Goal: Task Accomplishment & Management: Manage account settings

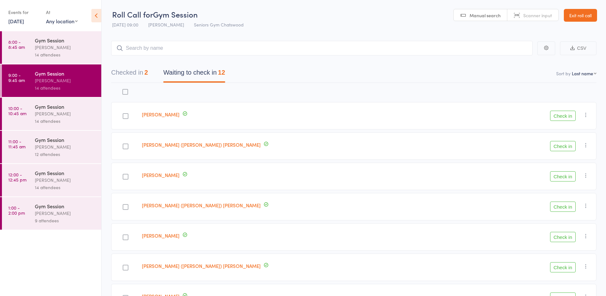
click at [34, 107] on link "10:00 - 10:45 am Gym Session [PERSON_NAME] 14 attendees" at bounding box center [51, 114] width 99 height 33
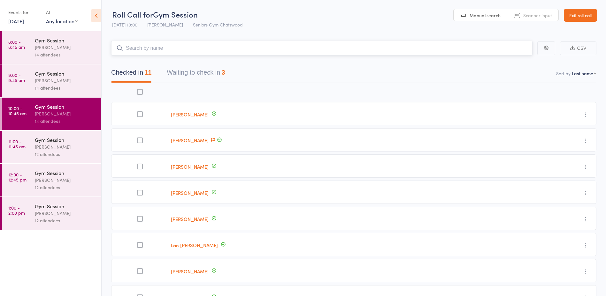
click at [219, 78] on button "Waiting to check in 3" at bounding box center [196, 74] width 58 height 17
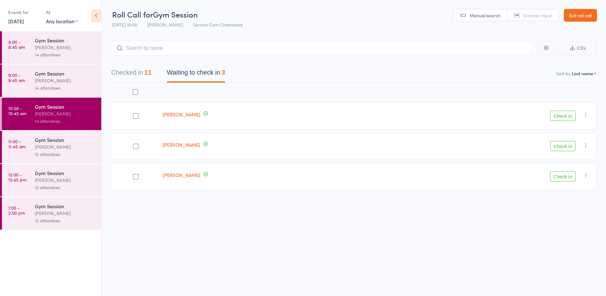
click at [564, 117] on button "Check in" at bounding box center [563, 116] width 26 height 10
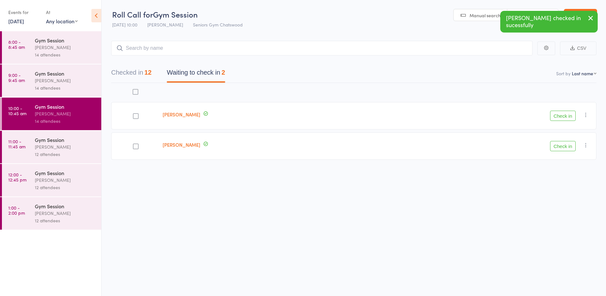
click at [557, 148] on button "Check in" at bounding box center [563, 146] width 26 height 10
click at [50, 140] on div "Gym Session" at bounding box center [65, 139] width 61 height 7
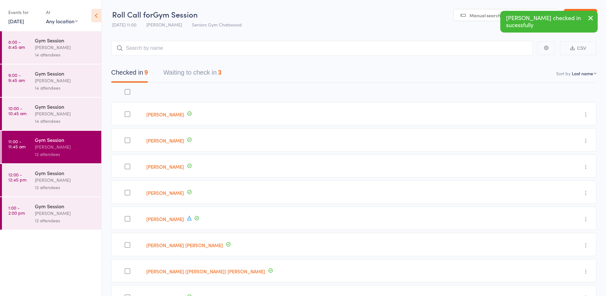
click at [169, 76] on button "Waiting to check in 3" at bounding box center [192, 74] width 58 height 17
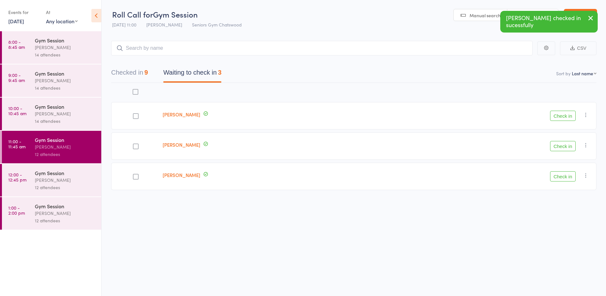
click at [559, 116] on button "Check in" at bounding box center [563, 116] width 26 height 10
click at [68, 177] on div "[PERSON_NAME]" at bounding box center [65, 180] width 61 height 7
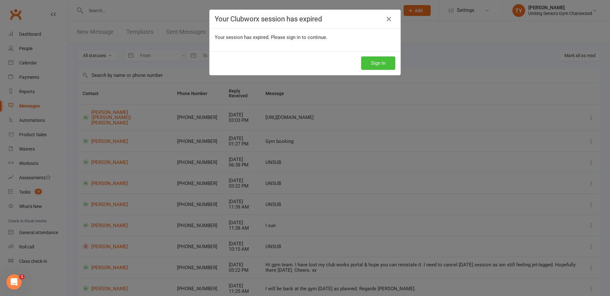
click at [385, 65] on button "Sign In" at bounding box center [378, 62] width 34 height 13
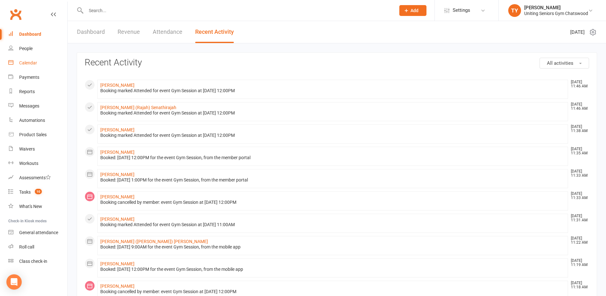
click at [31, 63] on div "Calendar" at bounding box center [28, 62] width 18 height 5
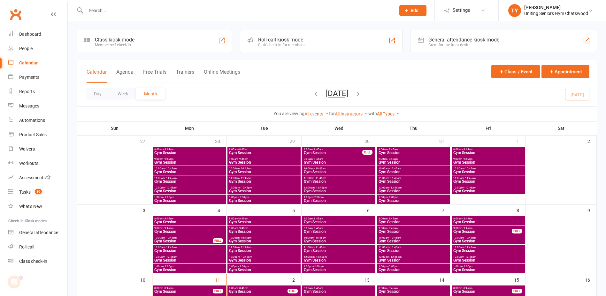
scroll to position [160, 0]
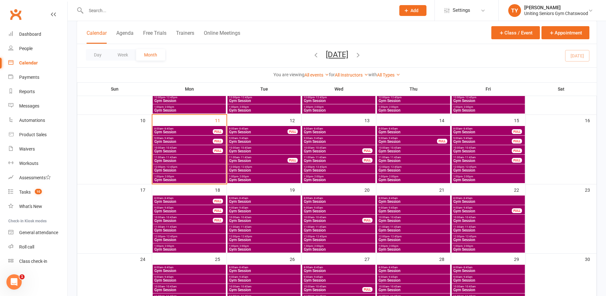
click at [193, 212] on span "Gym Session" at bounding box center [183, 211] width 59 height 4
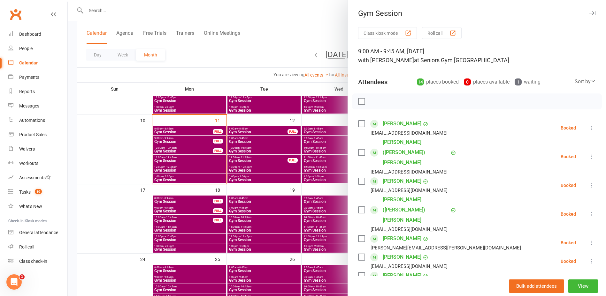
click at [181, 233] on div at bounding box center [337, 148] width 538 height 296
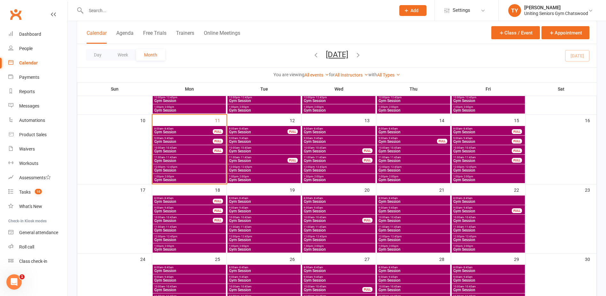
click at [180, 229] on span "Gym Session" at bounding box center [189, 231] width 71 height 4
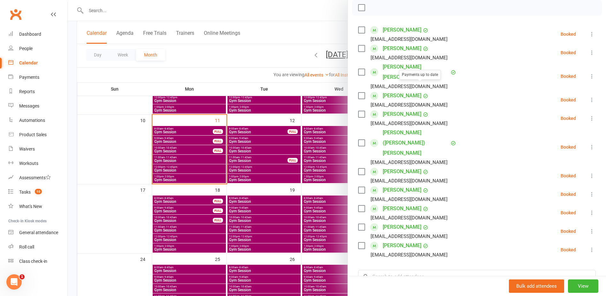
scroll to position [161, 0]
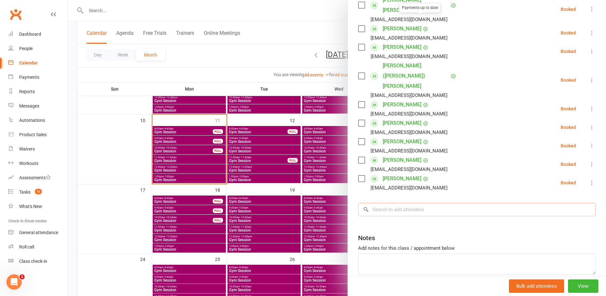
click at [422, 203] on input "search" at bounding box center [476, 209] width 237 height 13
type input "malcolm"
click at [316, 175] on div at bounding box center [337, 148] width 538 height 296
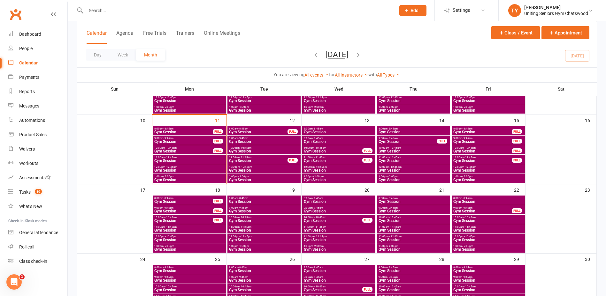
click at [255, 209] on span "Gym Session" at bounding box center [264, 211] width 71 height 4
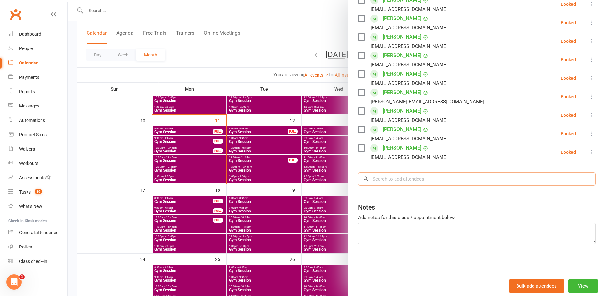
click at [407, 186] on input "search" at bounding box center [476, 178] width 237 height 13
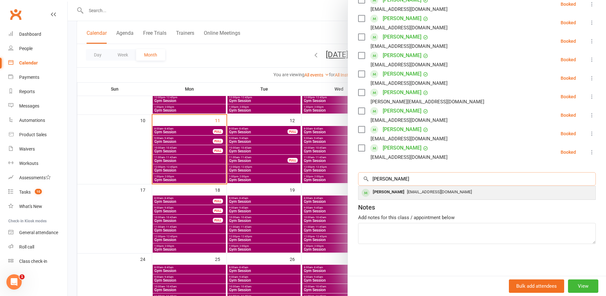
type input "malcolm"
click at [407, 191] on span "mgi@oconnellstreetassociates.com" at bounding box center [439, 192] width 65 height 5
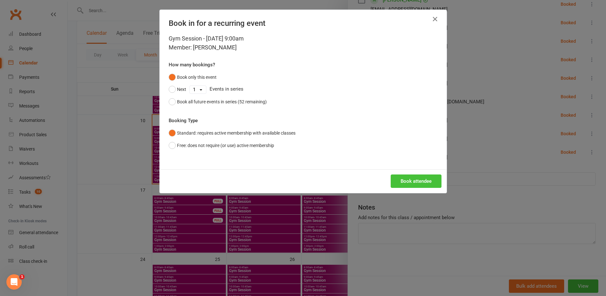
click at [406, 183] on button "Book attendee" at bounding box center [415, 181] width 51 height 13
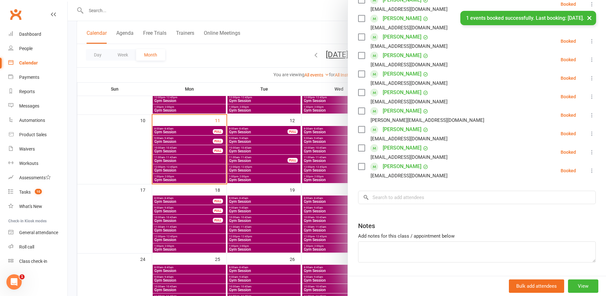
scroll to position [179, 0]
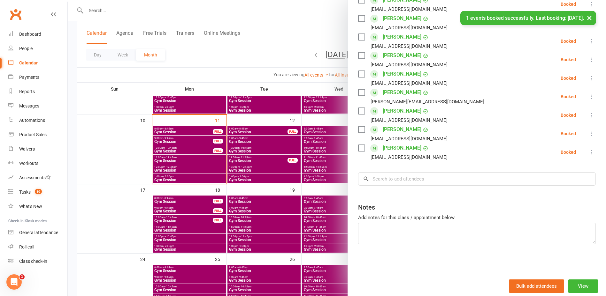
click at [211, 203] on div at bounding box center [337, 148] width 538 height 296
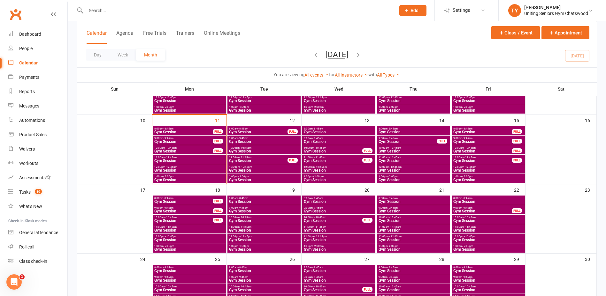
click at [410, 209] on span "9:00am - 9:45am" at bounding box center [413, 208] width 71 height 3
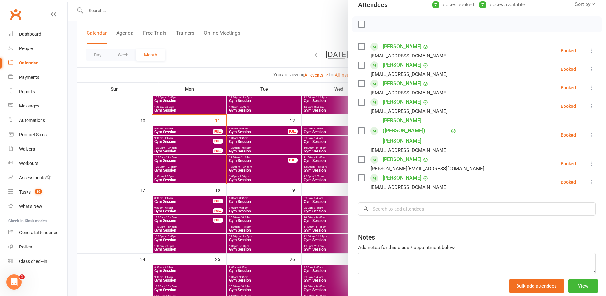
scroll to position [87, 0]
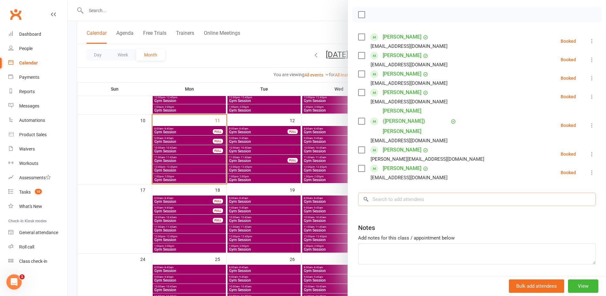
click at [417, 193] on input "search" at bounding box center [476, 199] width 237 height 13
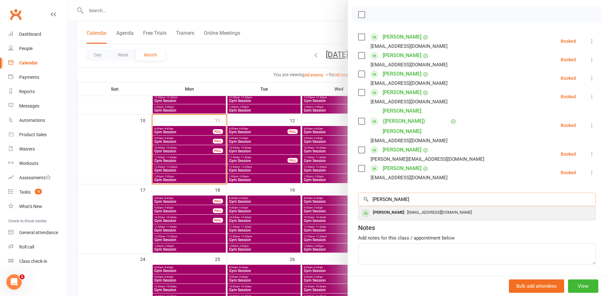
type input "malcolm"
click at [419, 210] on span "mgi@oconnellstreetassociates.com" at bounding box center [439, 212] width 65 height 5
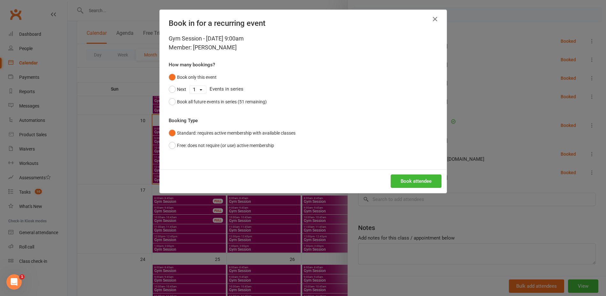
click at [437, 190] on div "Book attendee" at bounding box center [303, 181] width 287 height 24
click at [425, 183] on button "Book attendee" at bounding box center [415, 181] width 51 height 13
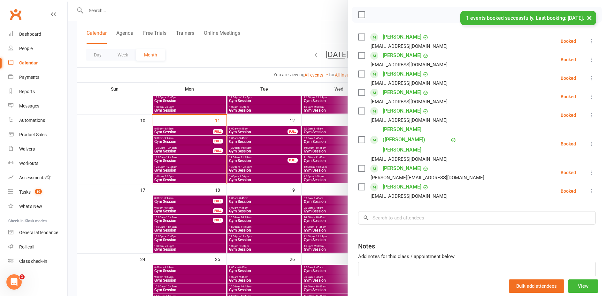
click at [281, 231] on div at bounding box center [337, 148] width 538 height 296
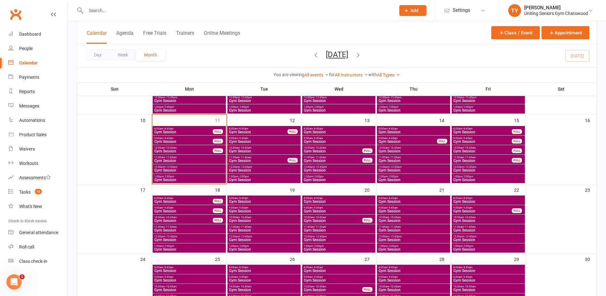
click at [410, 208] on span "9:00am - 9:45am" at bounding box center [413, 208] width 71 height 3
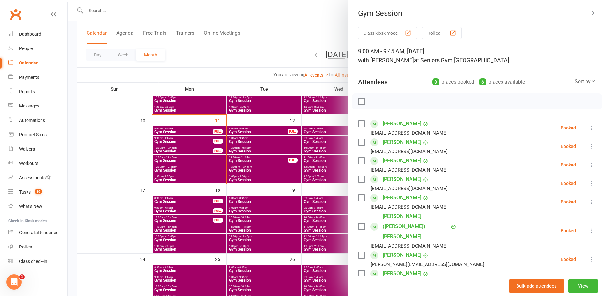
click at [298, 203] on div at bounding box center [337, 148] width 538 height 296
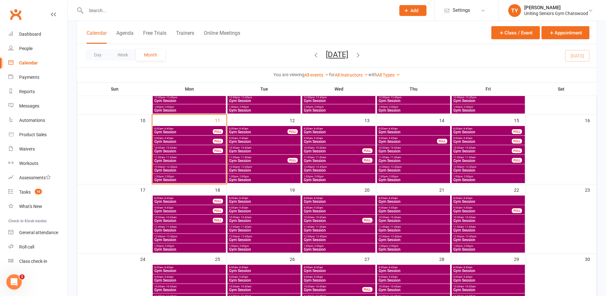
click at [245, 215] on div "10:00am - 10:45am Gym Session" at bounding box center [263, 219] width 73 height 9
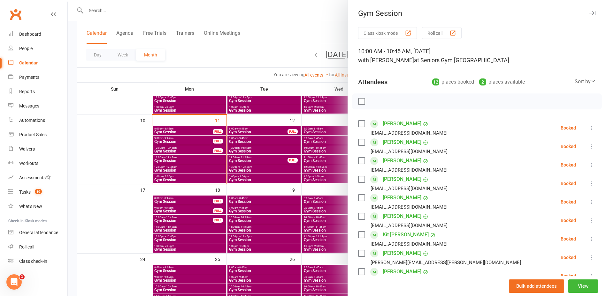
click at [246, 212] on div at bounding box center [337, 148] width 538 height 296
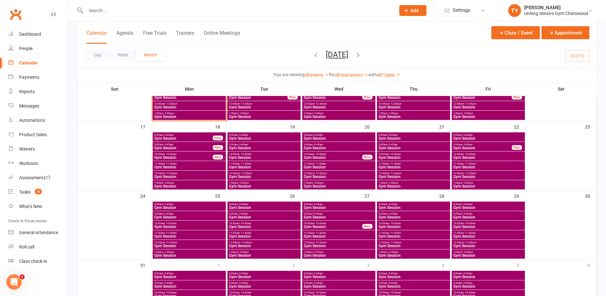
scroll to position [223, 0]
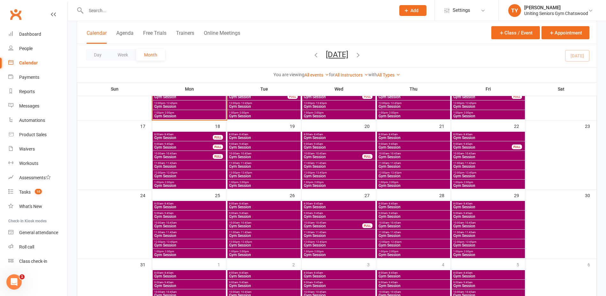
click at [198, 216] on span "Gym Session" at bounding box center [189, 217] width 71 height 4
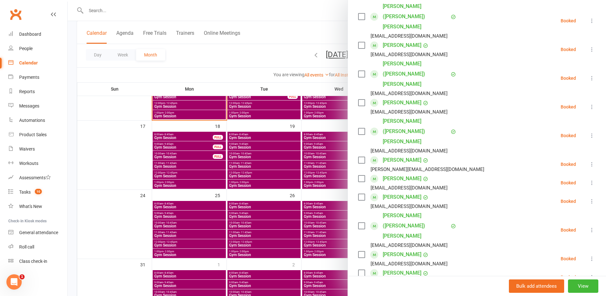
scroll to position [160, 0]
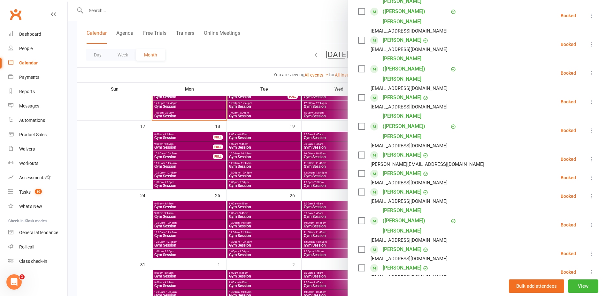
click at [412, 292] on input "search" at bounding box center [476, 298] width 237 height 13
type input "malcolm"
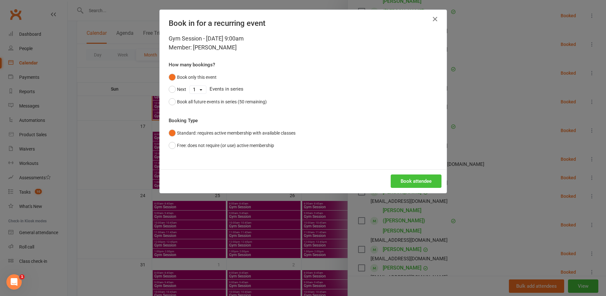
click at [409, 181] on button "Book attendee" at bounding box center [415, 181] width 51 height 13
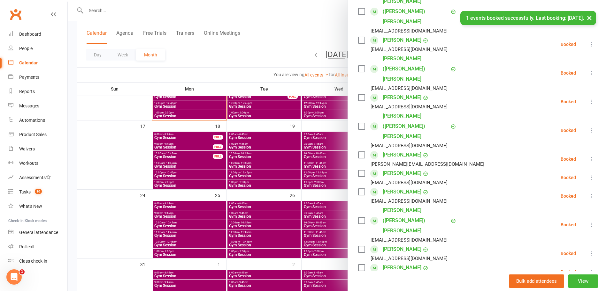
click at [225, 230] on div at bounding box center [337, 145] width 538 height 291
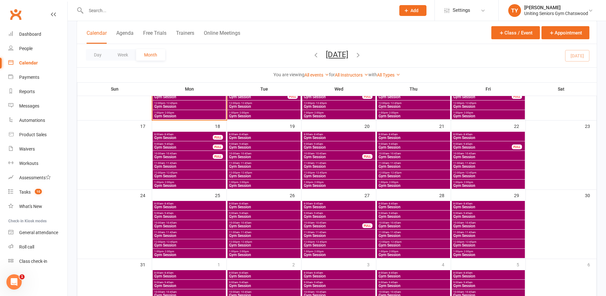
click at [313, 214] on span "- 9:45am" at bounding box center [318, 213] width 10 height 3
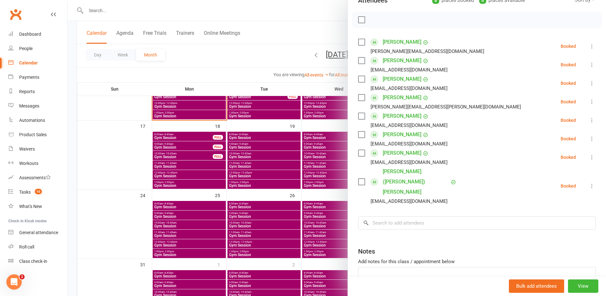
scroll to position [105, 0]
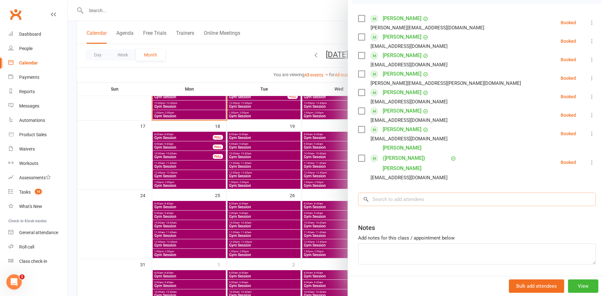
click at [410, 193] on input "search" at bounding box center [476, 199] width 237 height 13
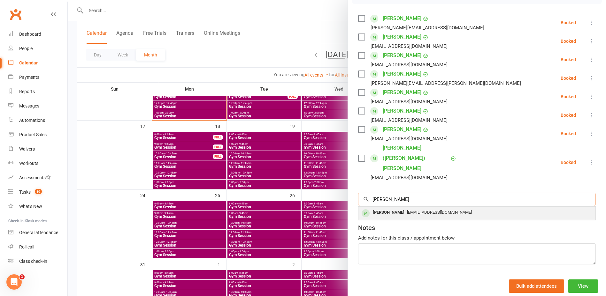
type input "malcolm"
click at [411, 210] on span "mgi@oconnellstreetassociates.com" at bounding box center [439, 212] width 65 height 5
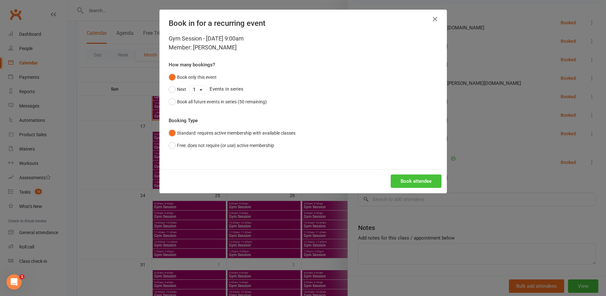
click at [402, 179] on button "Book attendee" at bounding box center [415, 181] width 51 height 13
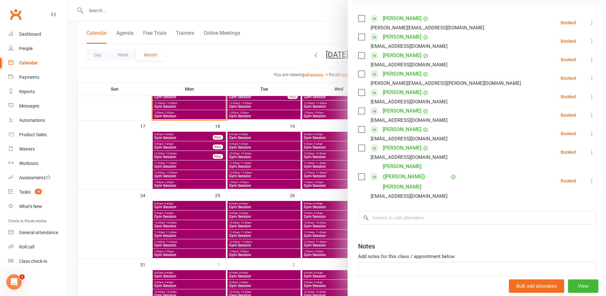
click at [263, 179] on div at bounding box center [337, 148] width 538 height 296
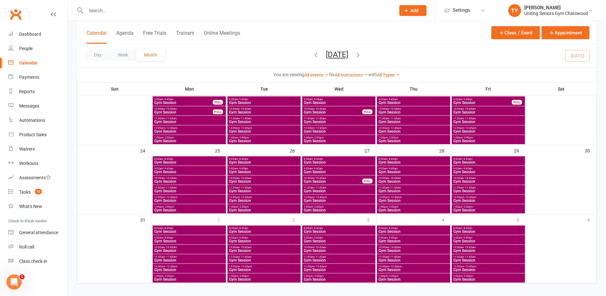
scroll to position [274, 0]
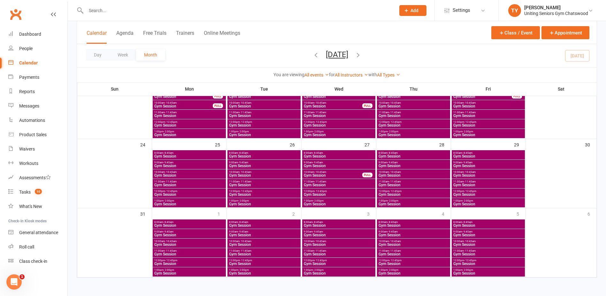
click at [361, 56] on icon "button" at bounding box center [357, 54] width 7 height 7
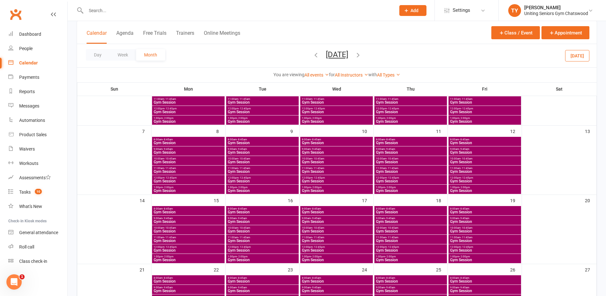
scroll to position [78, 0]
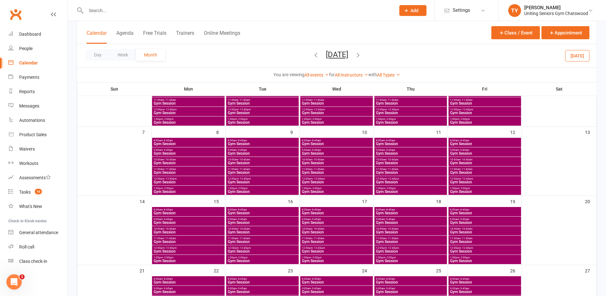
click at [179, 148] on div "9:00am - 9:45am Gym Session" at bounding box center [188, 151] width 72 height 9
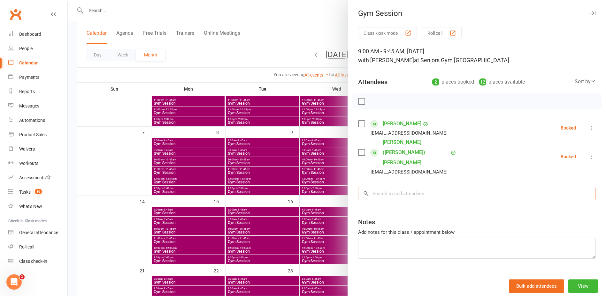
click at [415, 187] on input "search" at bounding box center [476, 193] width 237 height 13
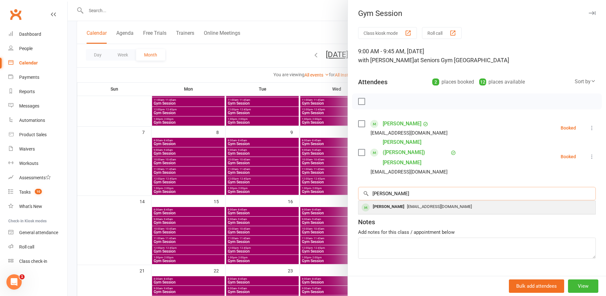
type input "malcolm"
click at [416, 204] on span "mgi@oconnellstreetassociates.com" at bounding box center [439, 206] width 65 height 5
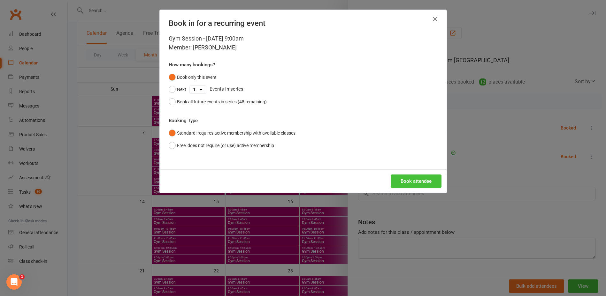
click at [420, 179] on button "Book attendee" at bounding box center [415, 181] width 51 height 13
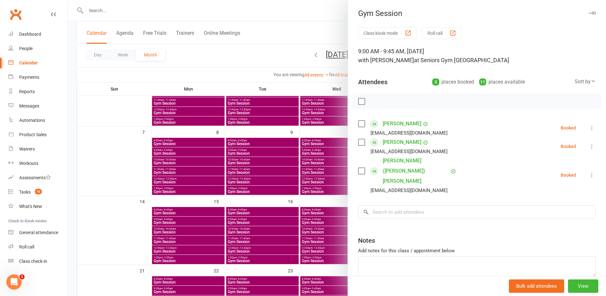
click at [290, 215] on div at bounding box center [337, 148] width 538 height 296
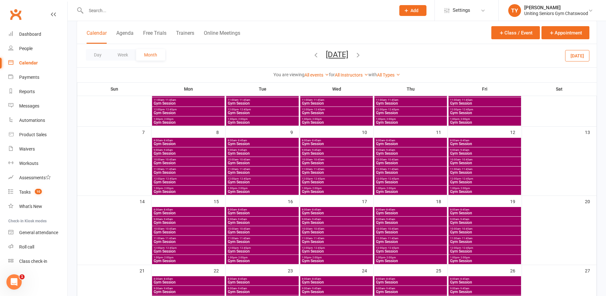
click at [404, 142] on span "8:00am - 8:45am" at bounding box center [410, 140] width 70 height 3
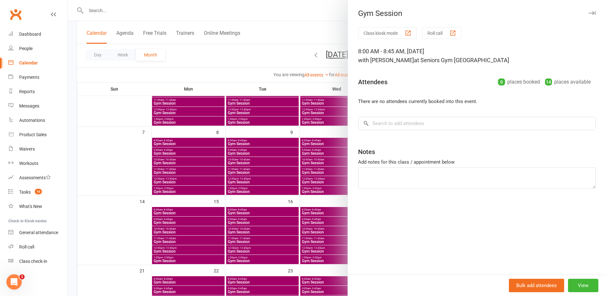
click at [282, 164] on div at bounding box center [337, 148] width 538 height 296
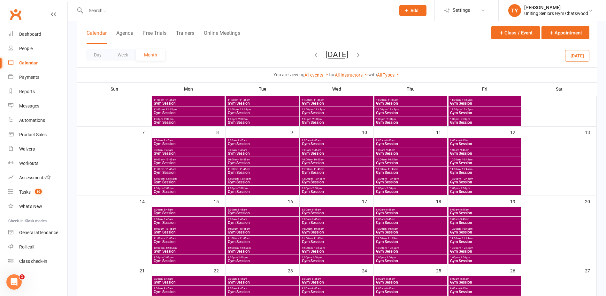
click at [396, 152] on span "Gym Session" at bounding box center [410, 154] width 70 height 4
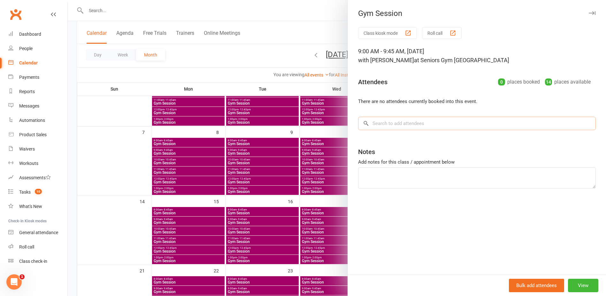
click at [405, 129] on input "search" at bounding box center [476, 123] width 237 height 13
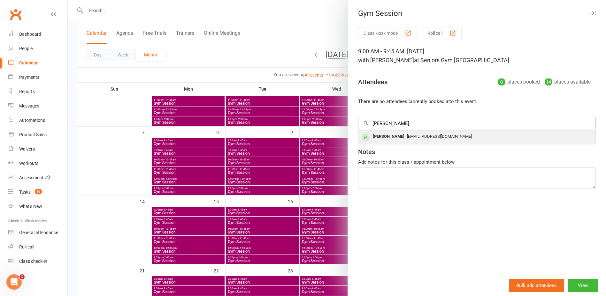
type input "malcolm"
click at [391, 140] on div "[PERSON_NAME]" at bounding box center [388, 136] width 37 height 9
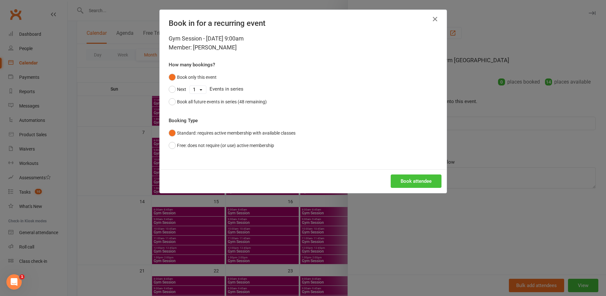
click at [409, 176] on button "Book attendee" at bounding box center [415, 181] width 51 height 13
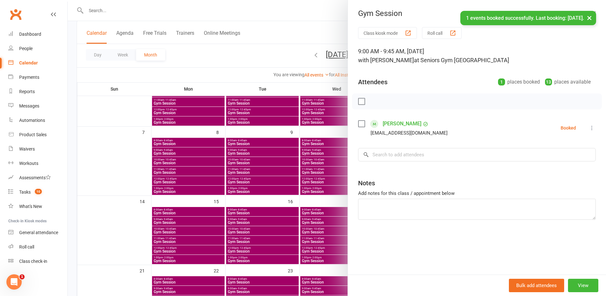
click at [316, 174] on div at bounding box center [337, 148] width 538 height 296
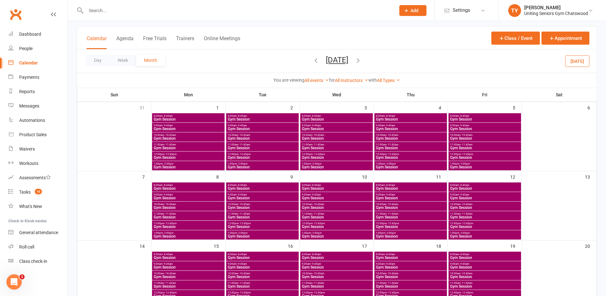
scroll to position [0, 0]
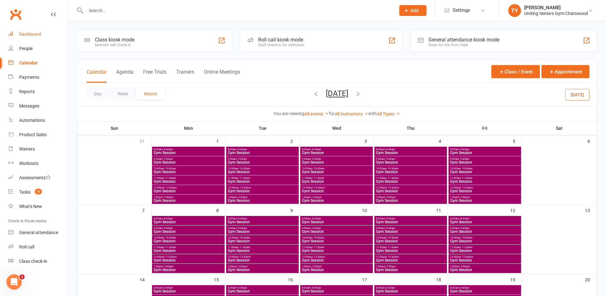
click at [31, 34] on div "Dashboard" at bounding box center [30, 34] width 22 height 5
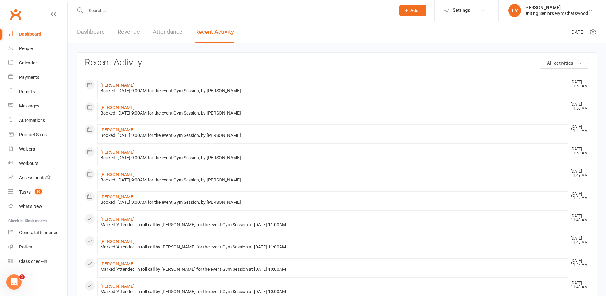
click at [117, 84] on link "[PERSON_NAME]" at bounding box center [117, 85] width 34 height 5
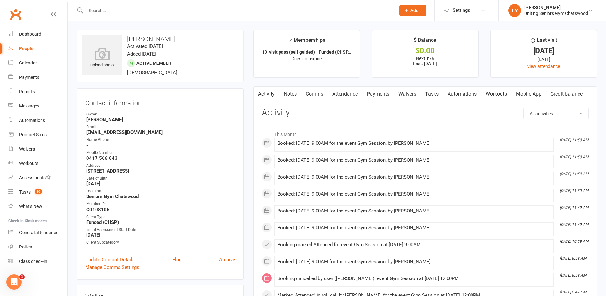
click at [140, 7] on input "text" at bounding box center [237, 10] width 307 height 9
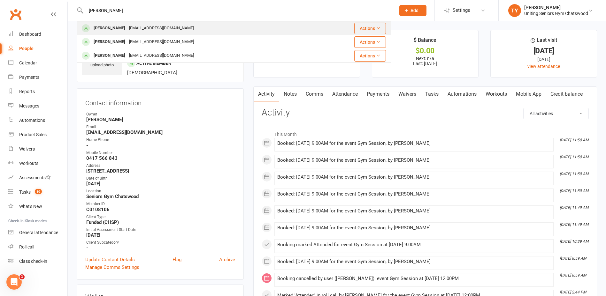
type input "[PERSON_NAME]"
click at [132, 24] on div "[EMAIL_ADDRESS][DOMAIN_NAME]" at bounding box center [161, 28] width 69 height 9
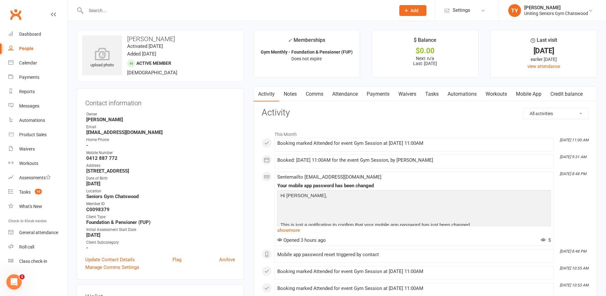
scroll to position [32, 0]
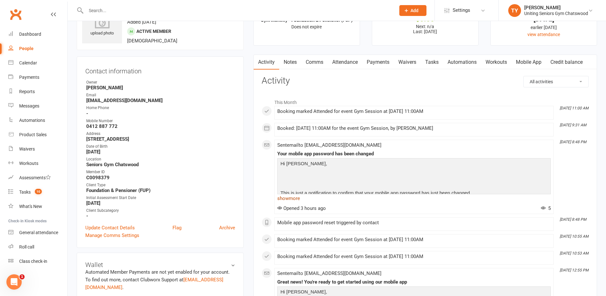
click at [292, 197] on link "show more" at bounding box center [413, 198] width 273 height 9
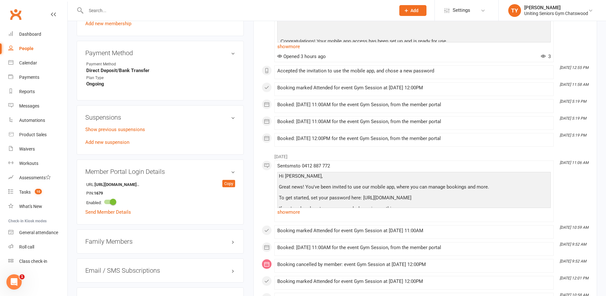
scroll to position [511, 0]
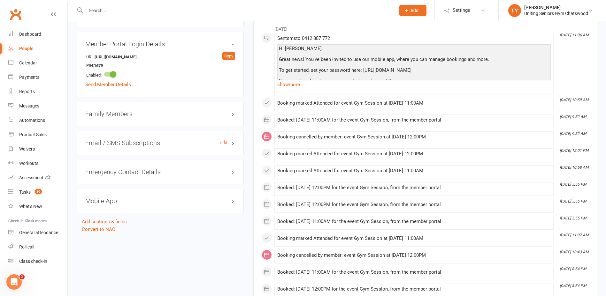
click at [169, 146] on h3 "Email / SMS Subscriptions edit" at bounding box center [160, 142] width 150 height 7
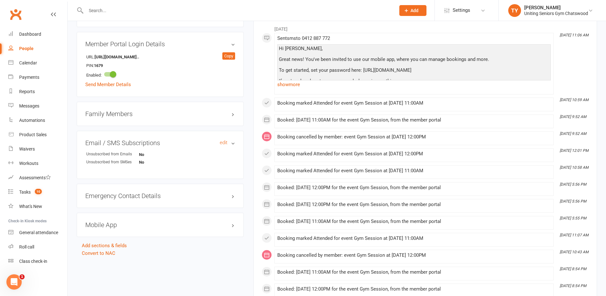
click at [169, 146] on h3 "Email / SMS Subscriptions edit" at bounding box center [160, 142] width 150 height 7
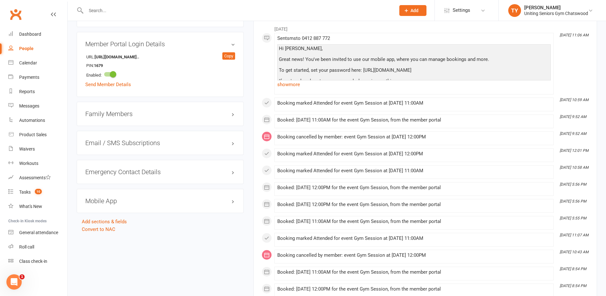
click at [166, 196] on div "Mobile App" at bounding box center [160, 201] width 167 height 24
click at [167, 200] on h3 "Mobile App" at bounding box center [160, 201] width 150 height 7
click at [120, 242] on link "Manage Settings" at bounding box center [103, 244] width 36 height 6
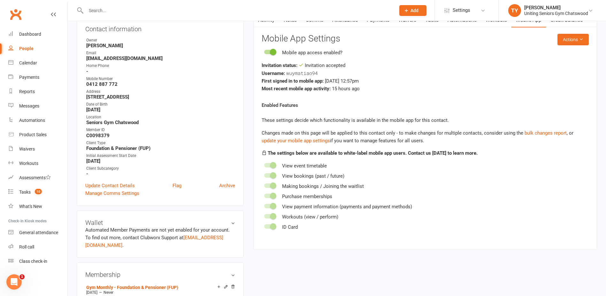
scroll to position [55, 0]
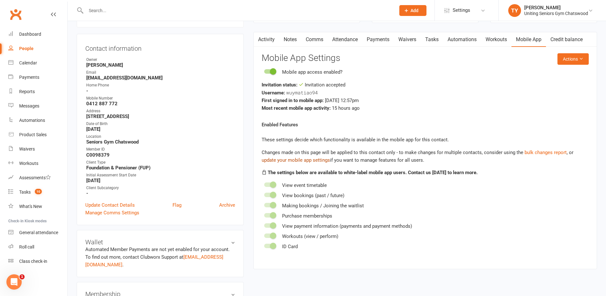
click at [330, 157] on link "update your mobile app settings" at bounding box center [295, 160] width 68 height 6
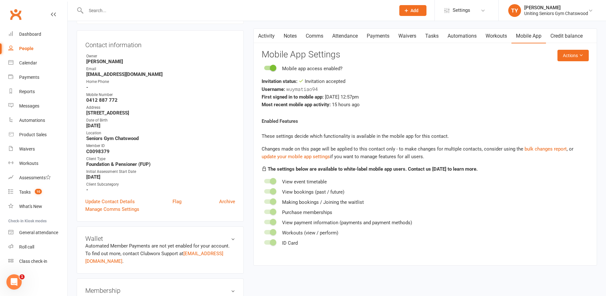
scroll to position [64, 0]
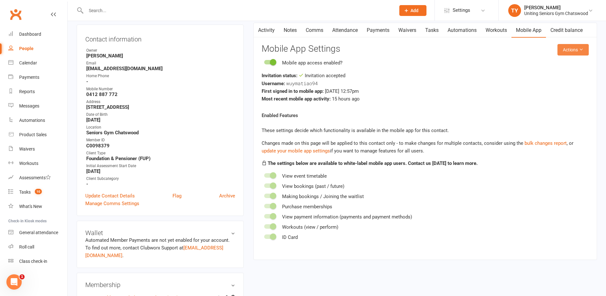
click at [567, 52] on button "Actions" at bounding box center [572, 49] width 31 height 11
click at [543, 94] on link "Reset password" at bounding box center [551, 89] width 63 height 13
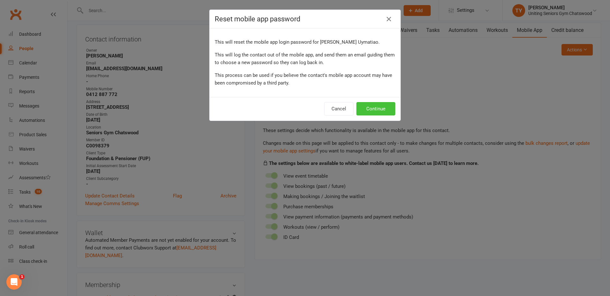
click at [370, 107] on button "Continue" at bounding box center [376, 108] width 39 height 13
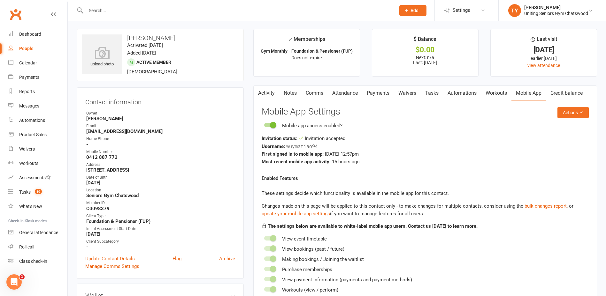
scroll to position [0, 0]
drag, startPoint x: 320, startPoint y: 147, endPoint x: 285, endPoint y: 143, distance: 34.6
click at [285, 143] on div "Username: wuymatiao94" at bounding box center [424, 147] width 327 height 8
drag, startPoint x: 285, startPoint y: 143, endPoint x: 340, endPoint y: 144, distance: 54.9
click at [340, 144] on div "Username: wuymatiao94" at bounding box center [424, 147] width 327 height 8
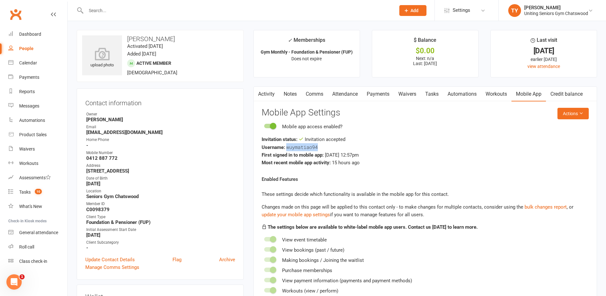
drag, startPoint x: 286, startPoint y: 148, endPoint x: 321, endPoint y: 150, distance: 35.1
click at [321, 150] on div "Username: wuymatiao94" at bounding box center [424, 147] width 327 height 8
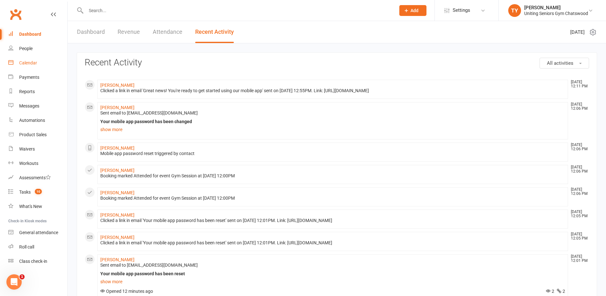
click at [29, 62] on div "Calendar" at bounding box center [28, 62] width 18 height 5
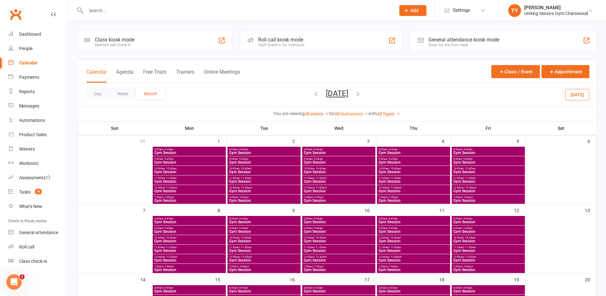
click at [312, 97] on icon "button" at bounding box center [315, 93] width 7 height 7
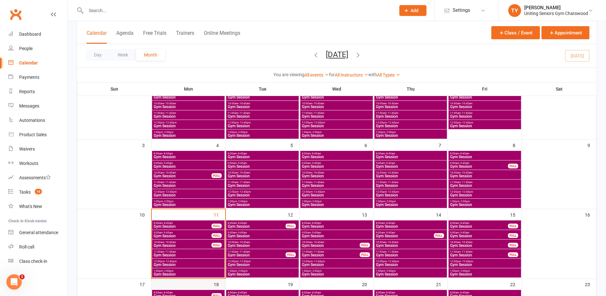
scroll to position [128, 0]
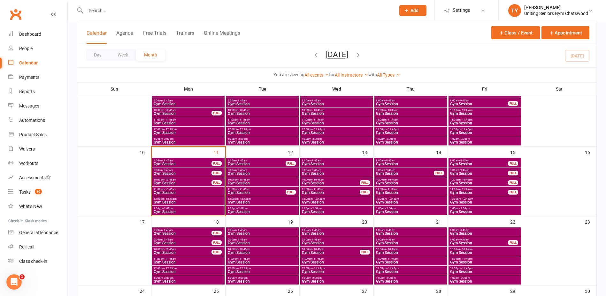
click at [184, 200] on span "12:00pm - 12:45pm" at bounding box center [188, 199] width 70 height 3
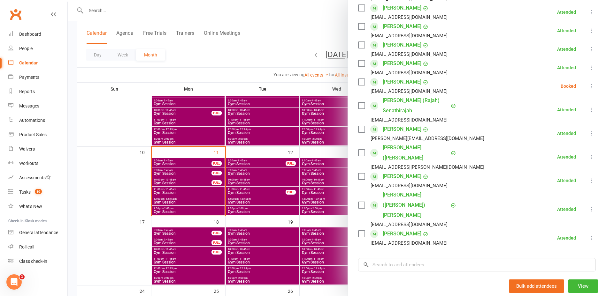
scroll to position [96, 0]
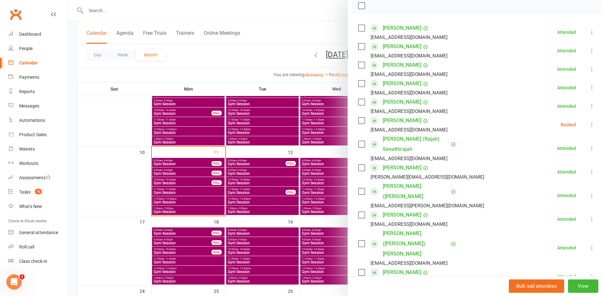
drag, startPoint x: 215, startPoint y: 190, endPoint x: 202, endPoint y: 195, distance: 13.8
click at [213, 191] on div at bounding box center [337, 148] width 538 height 296
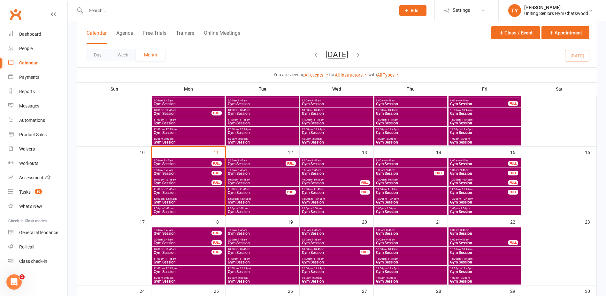
click at [177, 202] on span "Gym Session" at bounding box center [188, 202] width 70 height 4
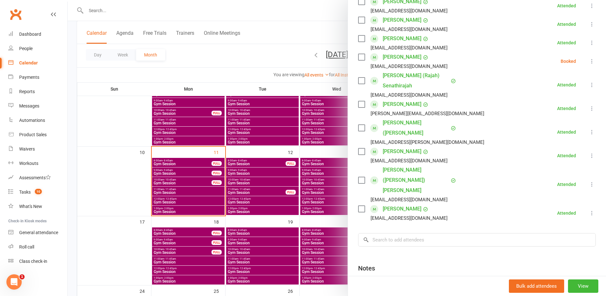
scroll to position [160, 0]
click at [207, 192] on div at bounding box center [337, 148] width 538 height 296
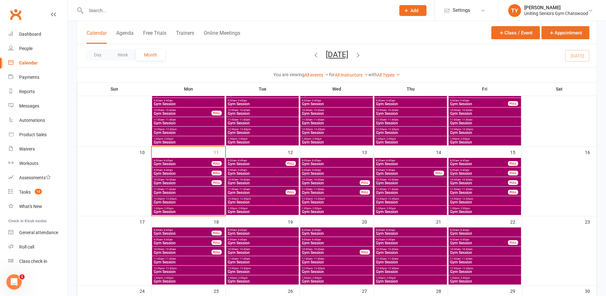
click at [198, 210] on span "Gym Session" at bounding box center [188, 212] width 70 height 4
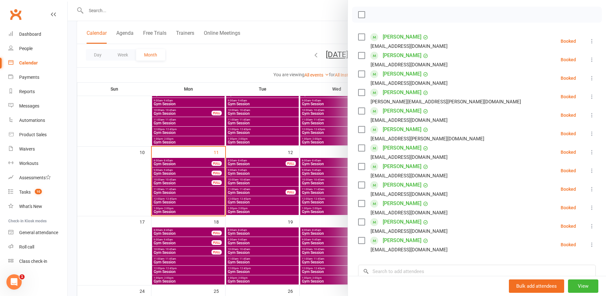
scroll to position [96, 0]
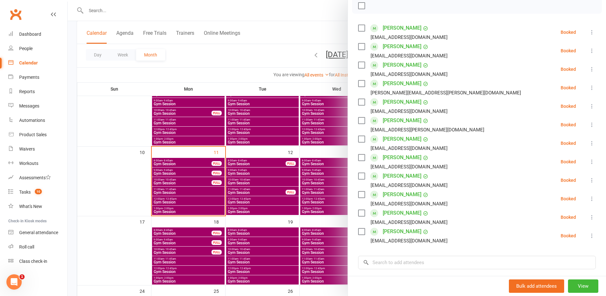
click at [588, 180] on icon at bounding box center [591, 180] width 6 height 6
click at [549, 209] on link "Remove" at bounding box center [560, 205] width 69 height 13
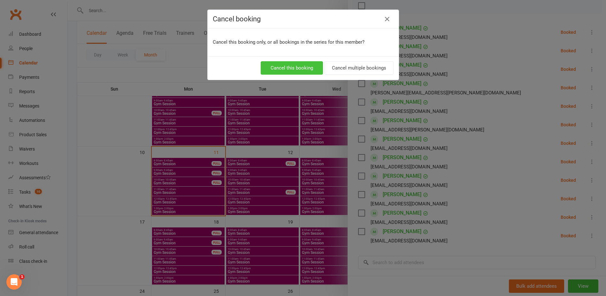
click at [291, 74] on button "Cancel this booking" at bounding box center [291, 67] width 62 height 13
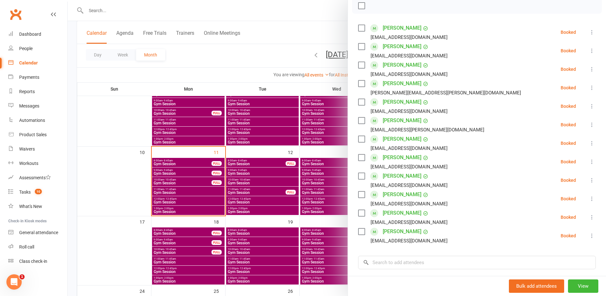
click at [325, 194] on div at bounding box center [337, 148] width 538 height 296
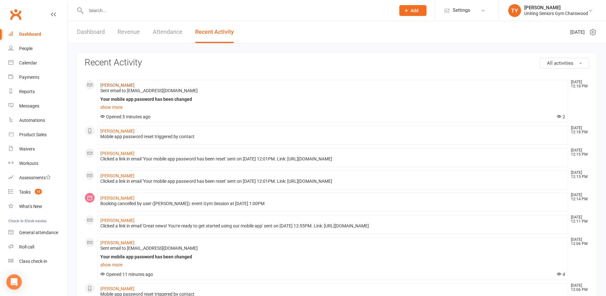
click at [126, 85] on link "[PERSON_NAME]" at bounding box center [117, 85] width 34 height 5
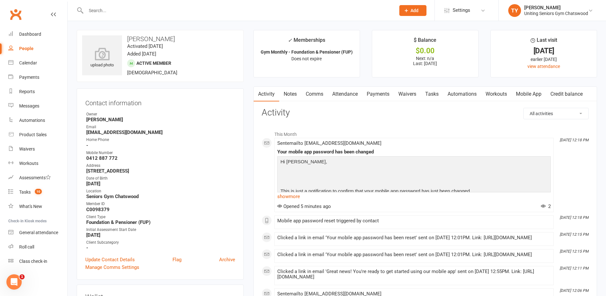
click at [526, 95] on link "Mobile App" at bounding box center [528, 94] width 34 height 15
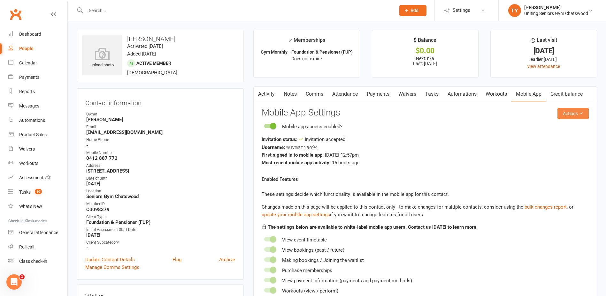
click at [567, 111] on button "Actions" at bounding box center [572, 113] width 31 height 11
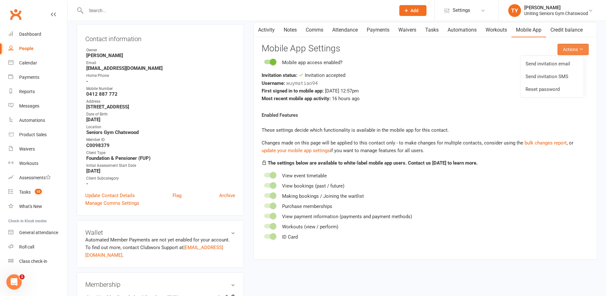
scroll to position [64, 0]
click at [545, 94] on link "Reset password" at bounding box center [551, 89] width 63 height 13
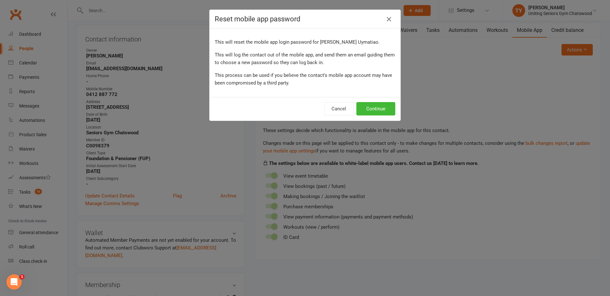
click at [385, 21] on icon "button" at bounding box center [389, 19] width 8 height 8
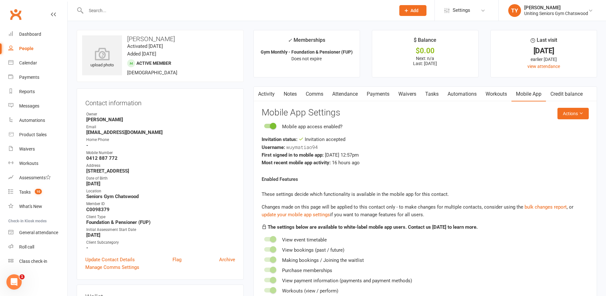
scroll to position [96, 0]
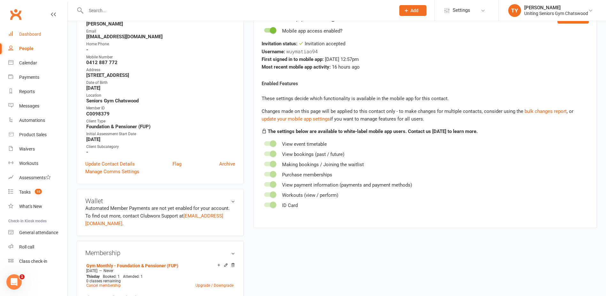
click at [38, 35] on div "Dashboard" at bounding box center [30, 34] width 22 height 5
